Goal: Information Seeking & Learning: Learn about a topic

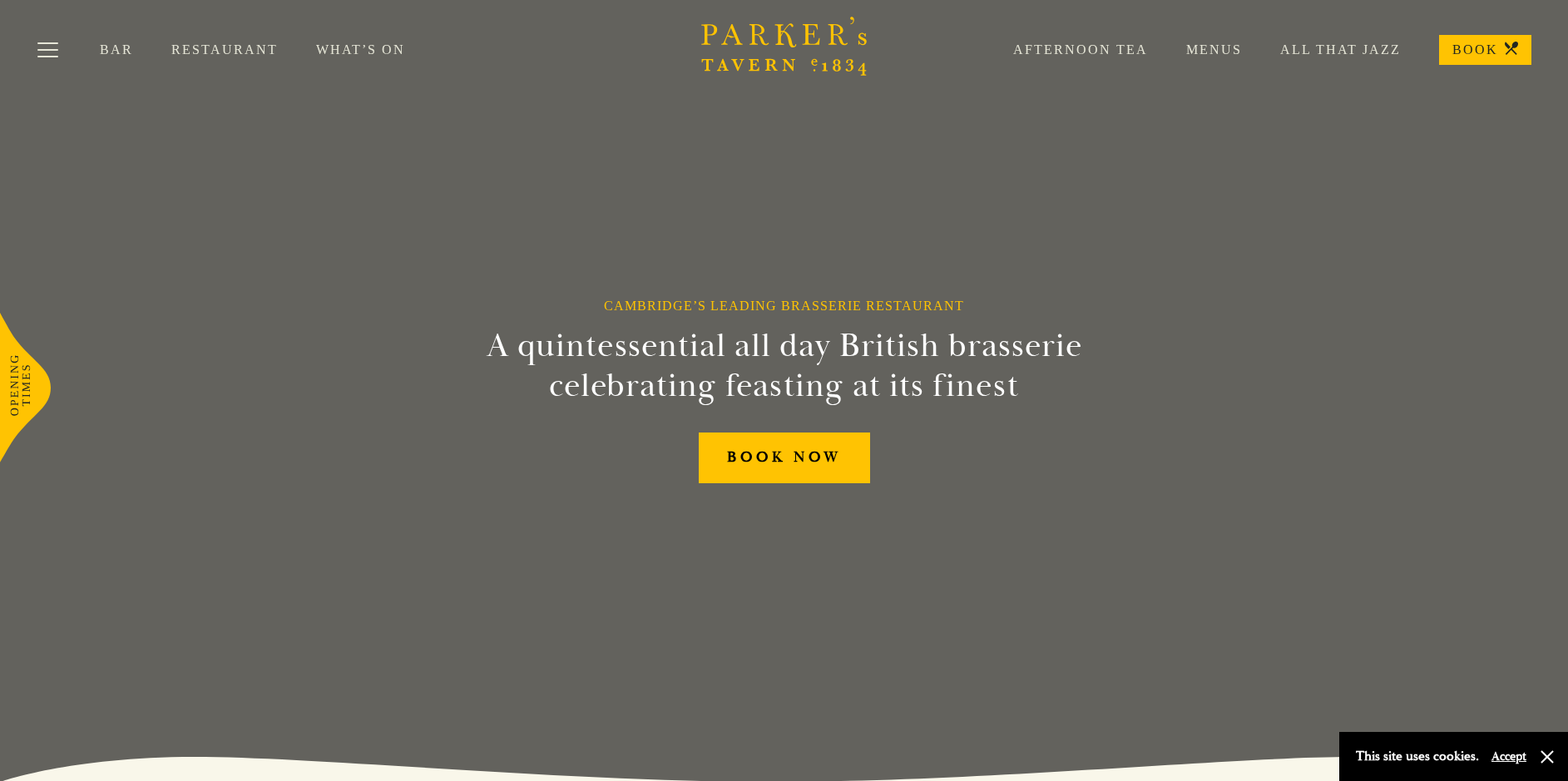
click at [1219, 51] on link "Menus" at bounding box center [1194, 49] width 94 height 16
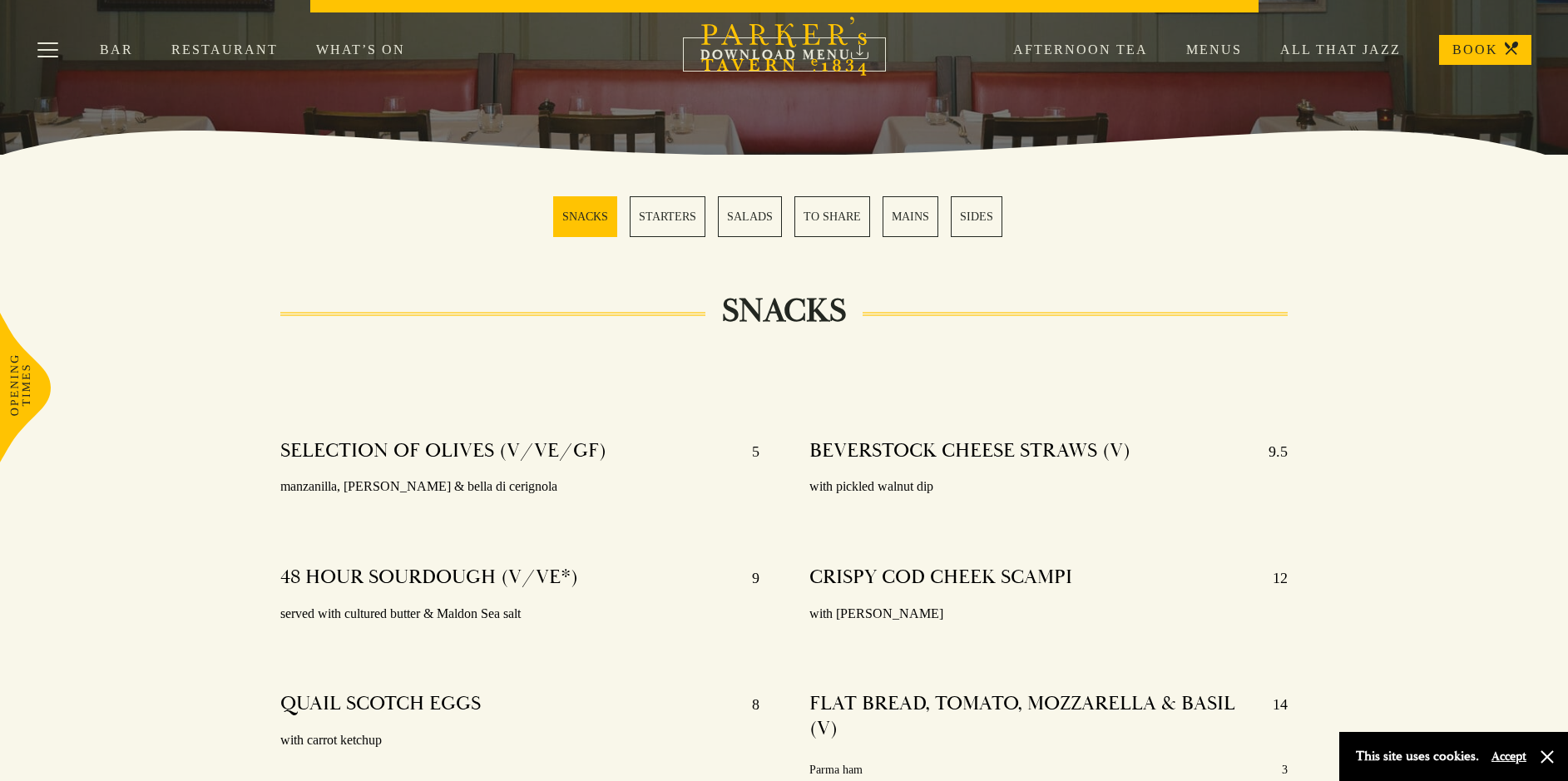
scroll to position [346, 0]
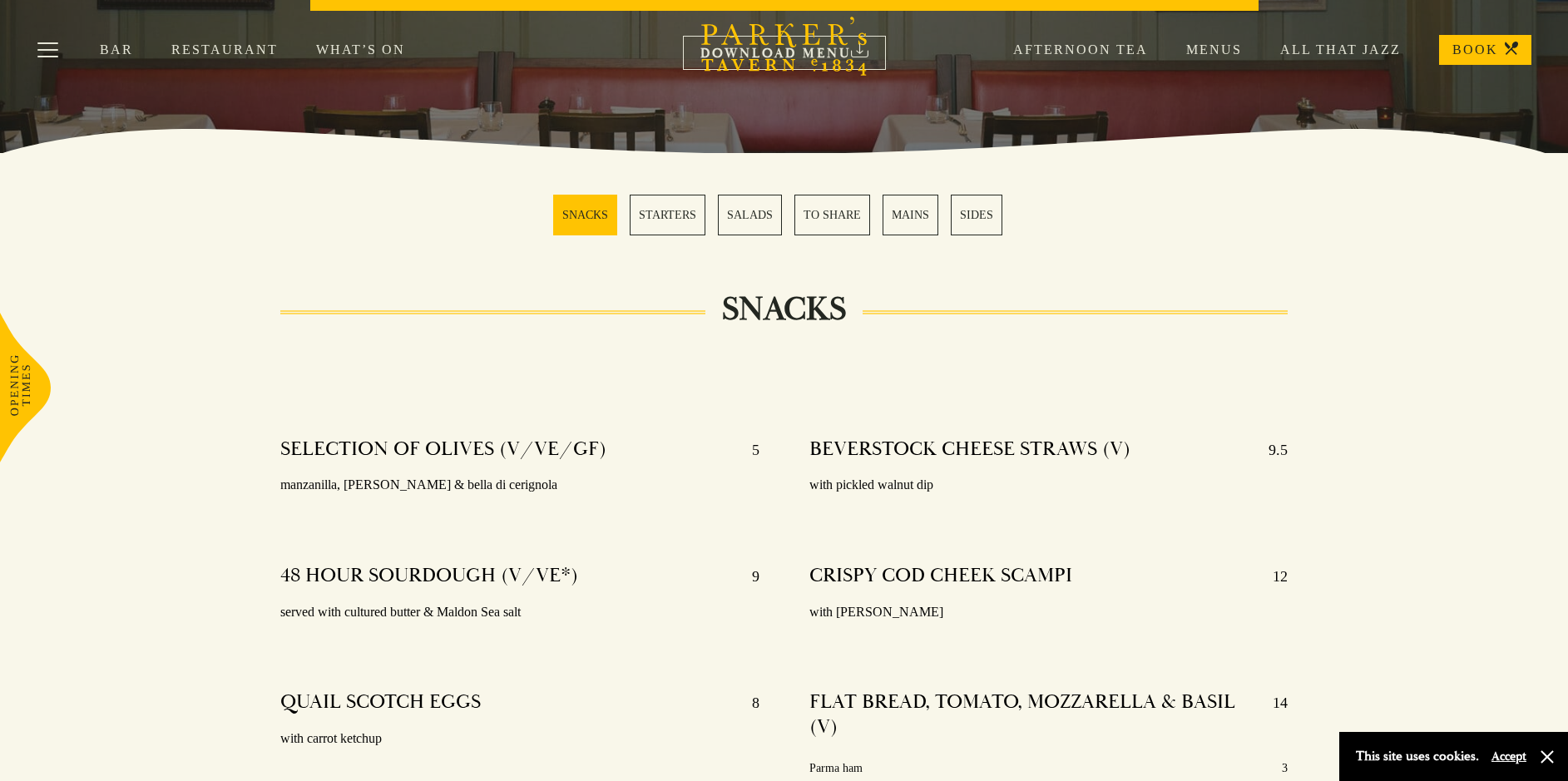
click at [901, 212] on link "MAINS" at bounding box center [910, 215] width 56 height 40
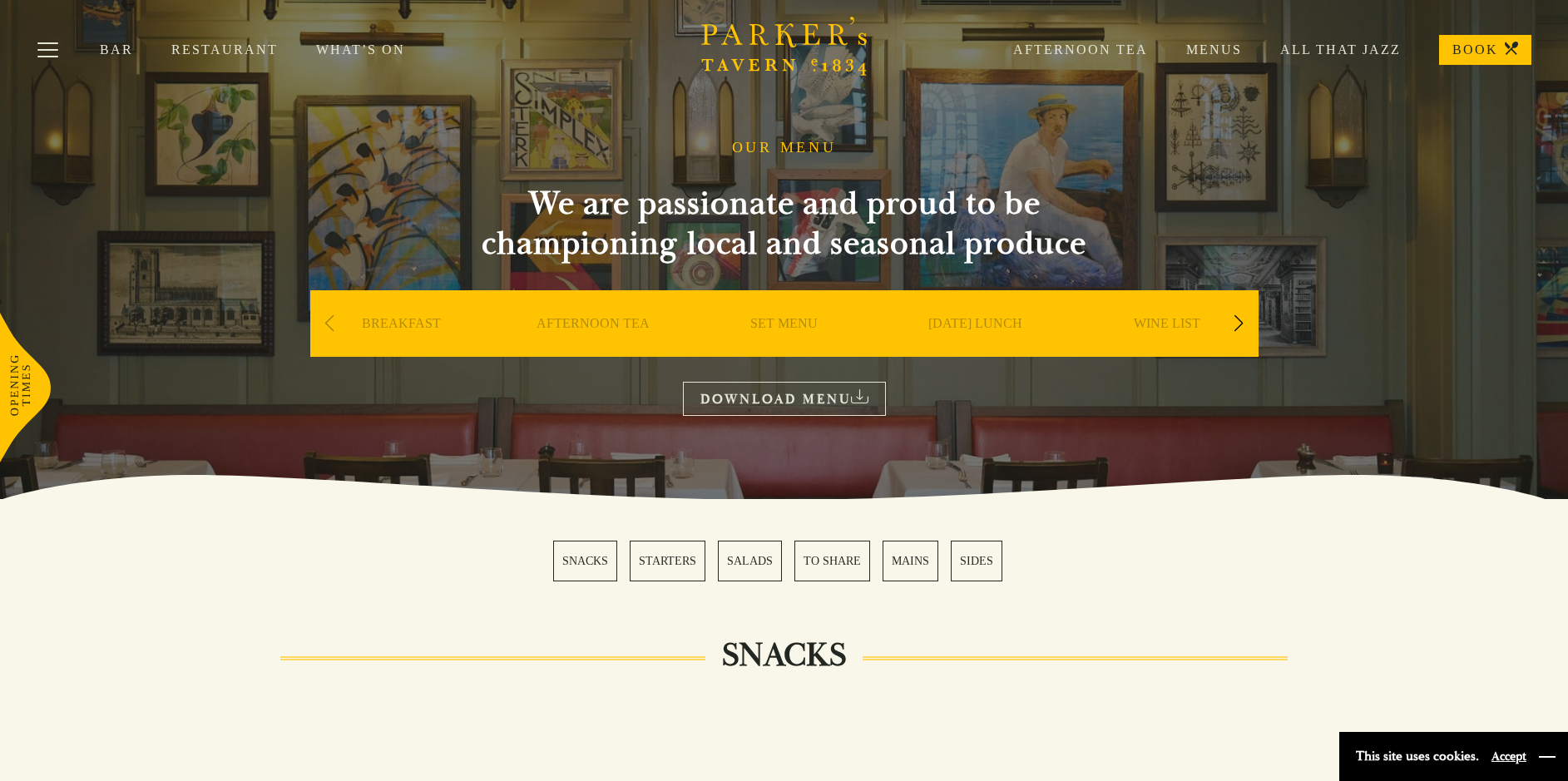
click at [1550, 760] on button "button" at bounding box center [1547, 756] width 16 height 16
